Goal: Task Accomplishment & Management: Complete application form

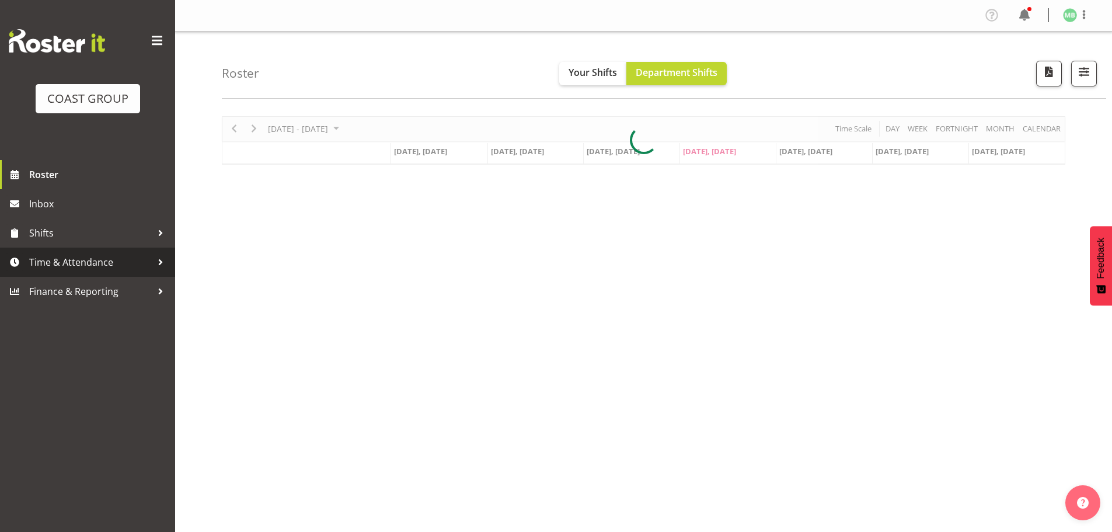
click at [72, 258] on span "Time & Attendance" at bounding box center [90, 262] width 123 height 18
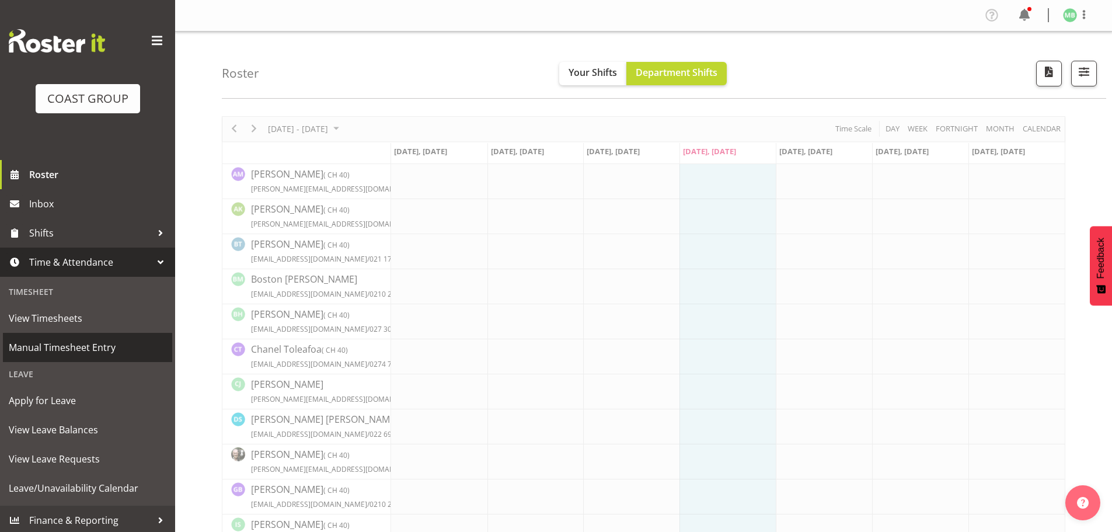
click at [93, 348] on span "Manual Timesheet Entry" at bounding box center [88, 348] width 158 height 18
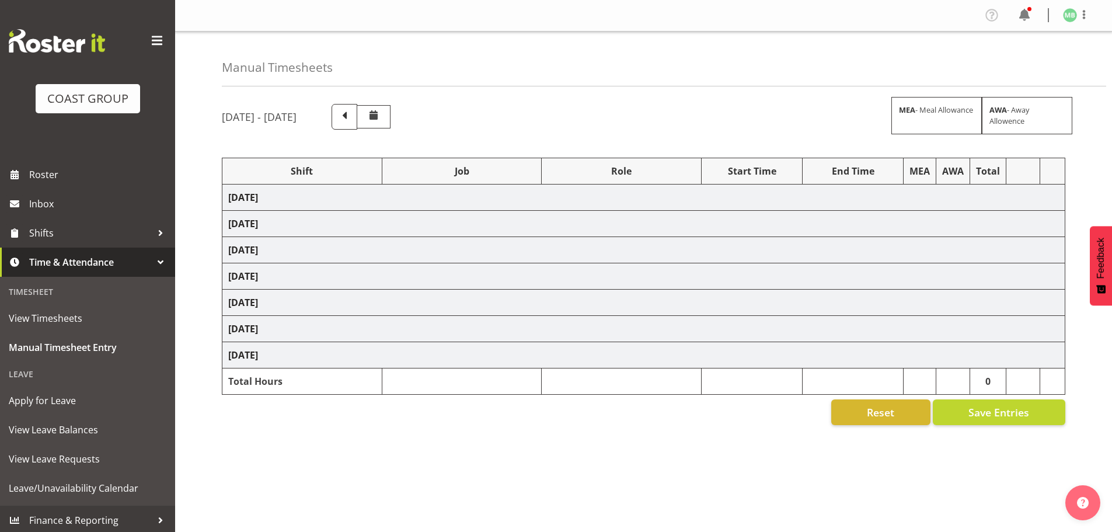
select select "16481"
select select "9465"
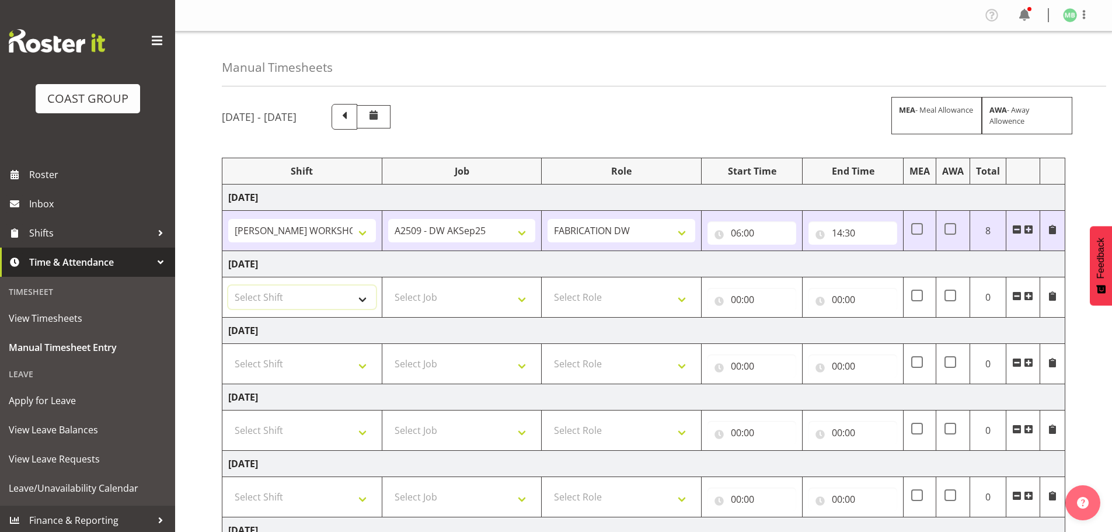
click at [276, 296] on select "Select Shift AKL SIGN ADMIN1 (LEAVE ALONE, DONT MAKE INACTIVE) DW ACCOUNT MANAG…" at bounding box center [302, 296] width 148 height 23
select select "16481"
click at [228, 285] on select "Select Shift AKL SIGN ADMIN1 (LEAVE ALONE, DONT MAKE INACTIVE) DW ACCOUNT MANAG…" at bounding box center [302, 296] width 148 height 23
click at [421, 294] on select "Select Job 1 Carlton Events 1 Carlton Hamilton 1 Carlton Wellington 1 EHS WAREH…" at bounding box center [462, 296] width 148 height 23
select select "9465"
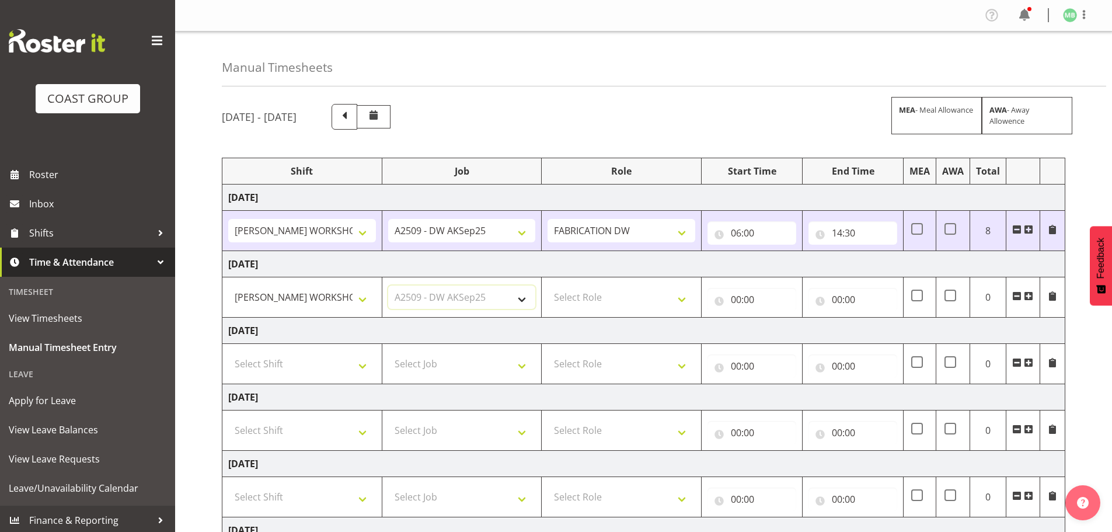
click at [388, 285] on select "Select Job 1 Carlton Events 1 Carlton Hamilton 1 Carlton Wellington 1 EHS WAREH…" at bounding box center [462, 296] width 148 height 23
click at [612, 298] on select "Select Role FABRICATION DW" at bounding box center [622, 296] width 148 height 23
select select "543"
click at [548, 285] on select "Select Role FABRICATION DW" at bounding box center [622, 296] width 148 height 23
click at [738, 297] on input "00:00" at bounding box center [752, 299] width 89 height 23
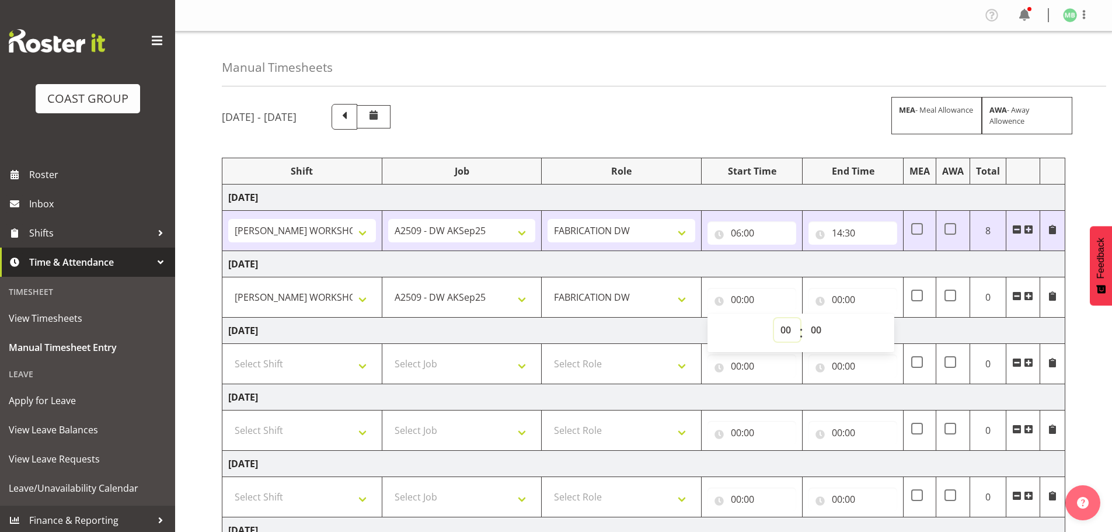
click at [782, 330] on select "00 01 02 03 04 05 06 07 08 09 10 11 12 13 14 15 16 17 18 19 20 21 22 23" at bounding box center [787, 329] width 26 height 23
select select "6"
click at [774, 318] on select "00 01 02 03 04 05 06 07 08 09 10 11 12 13 14 15 16 17 18 19 20 21 22 23" at bounding box center [787, 329] width 26 height 23
type input "06:00"
click at [839, 300] on input "00:00" at bounding box center [853, 299] width 89 height 23
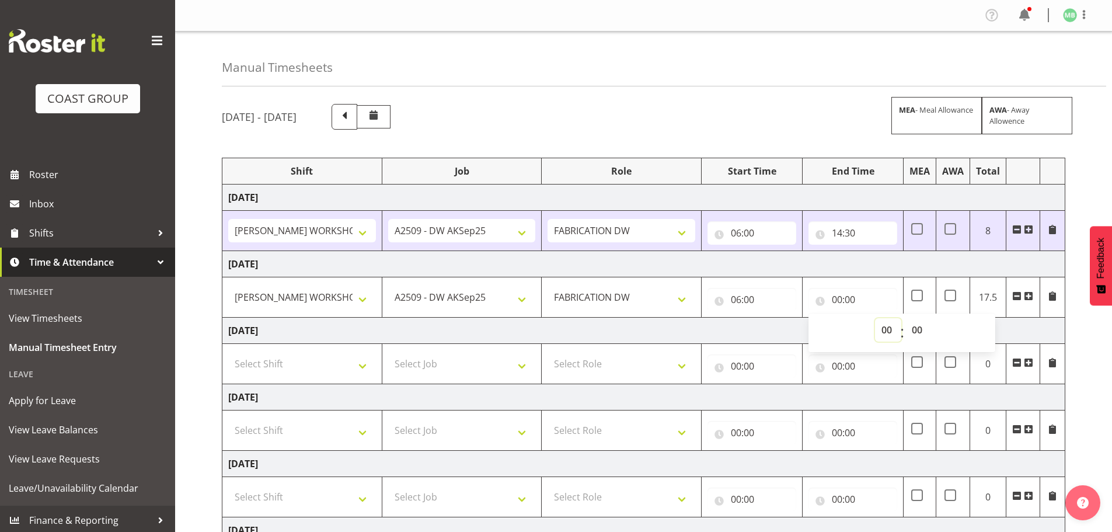
click at [884, 328] on select "00 01 02 03 04 05 06 07 08 09 10 11 12 13 14 15 16 17 18 19 20 21 22 23" at bounding box center [888, 329] width 26 height 23
select select "14"
click at [875, 318] on select "00 01 02 03 04 05 06 07 08 09 10 11 12 13 14 15 16 17 18 19 20 21 22 23" at bounding box center [888, 329] width 26 height 23
type input "14:00"
click at [915, 331] on select "00 01 02 03 04 05 06 07 08 09 10 11 12 13 14 15 16 17 18 19 20 21 22 23 24 25 2…" at bounding box center [918, 329] width 26 height 23
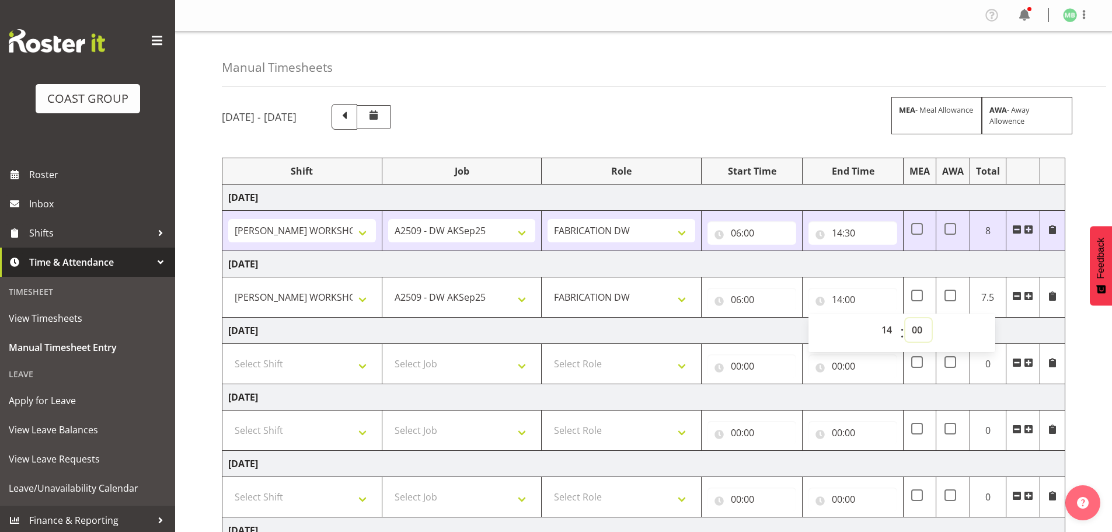
select select "30"
click at [905, 318] on select "00 01 02 03 04 05 06 07 08 09 10 11 12 13 14 15 16 17 18 19 20 21 22 23 24 25 2…" at bounding box center [918, 329] width 26 height 23
type input "14:30"
click at [1093, 333] on div "September 10th - September 16th 2025 MEA - Meal Allowance AWA - Away Allowence …" at bounding box center [667, 405] width 890 height 621
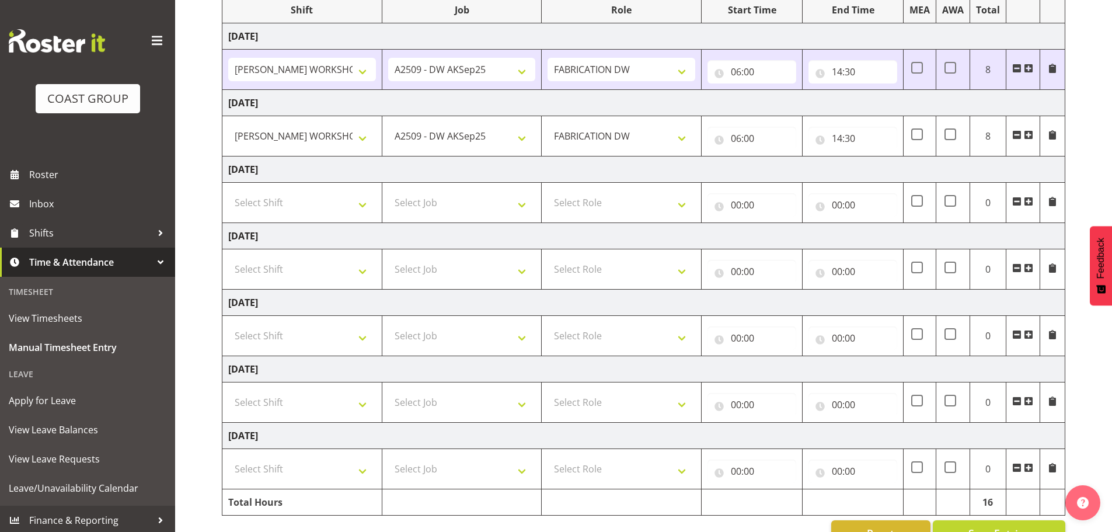
scroll to position [175, 0]
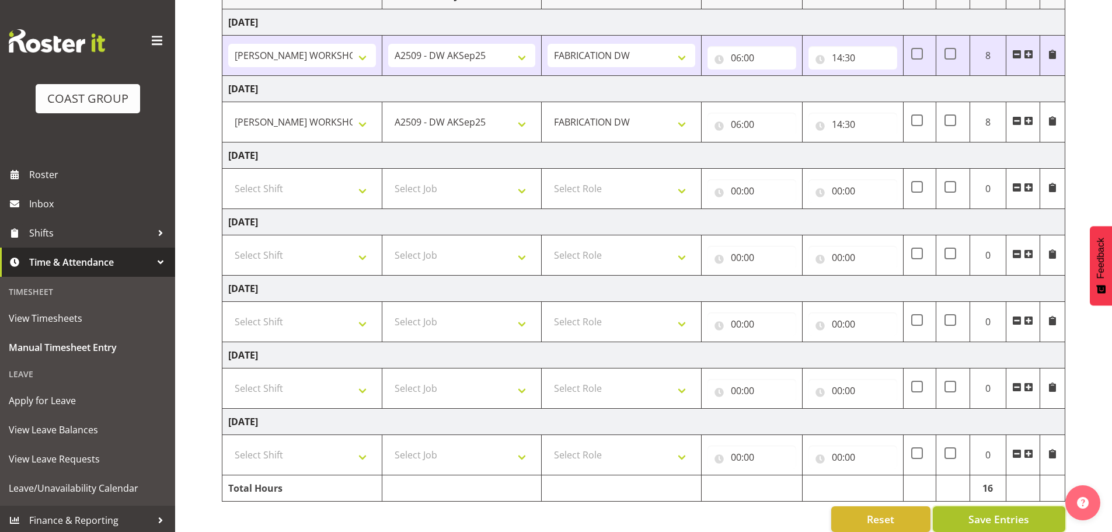
click at [1002, 518] on span "Save Entries" at bounding box center [998, 518] width 61 height 15
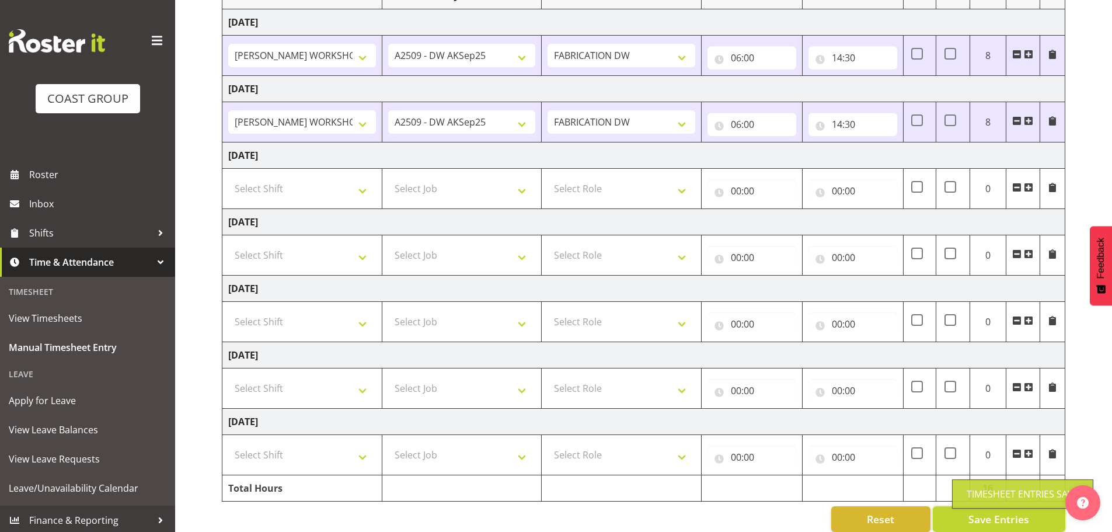
scroll to position [0, 0]
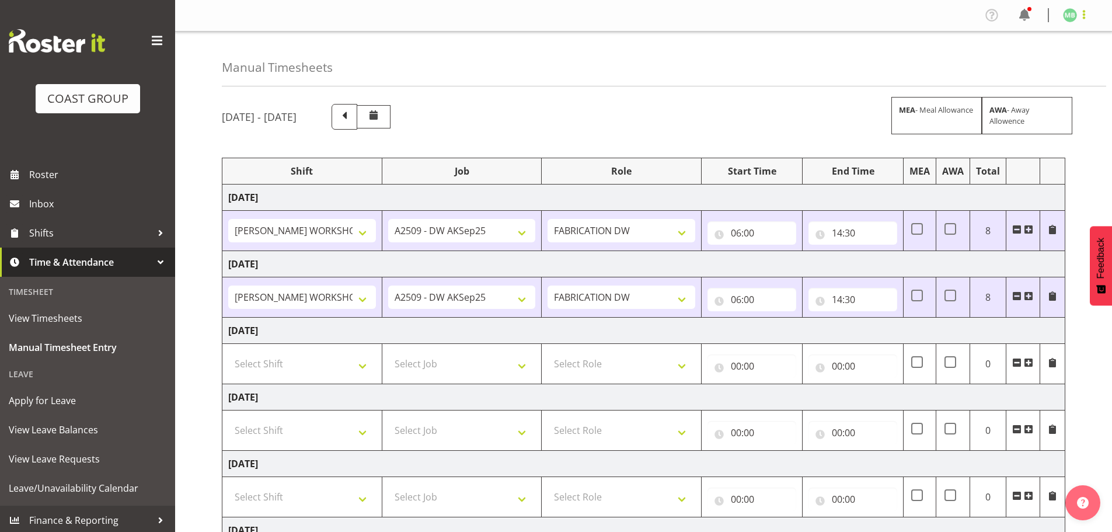
click at [1085, 12] on span at bounding box center [1084, 15] width 14 height 14
click at [1012, 60] on link "Log Out" at bounding box center [1035, 61] width 112 height 21
